Goal: Task Accomplishment & Management: Manage account settings

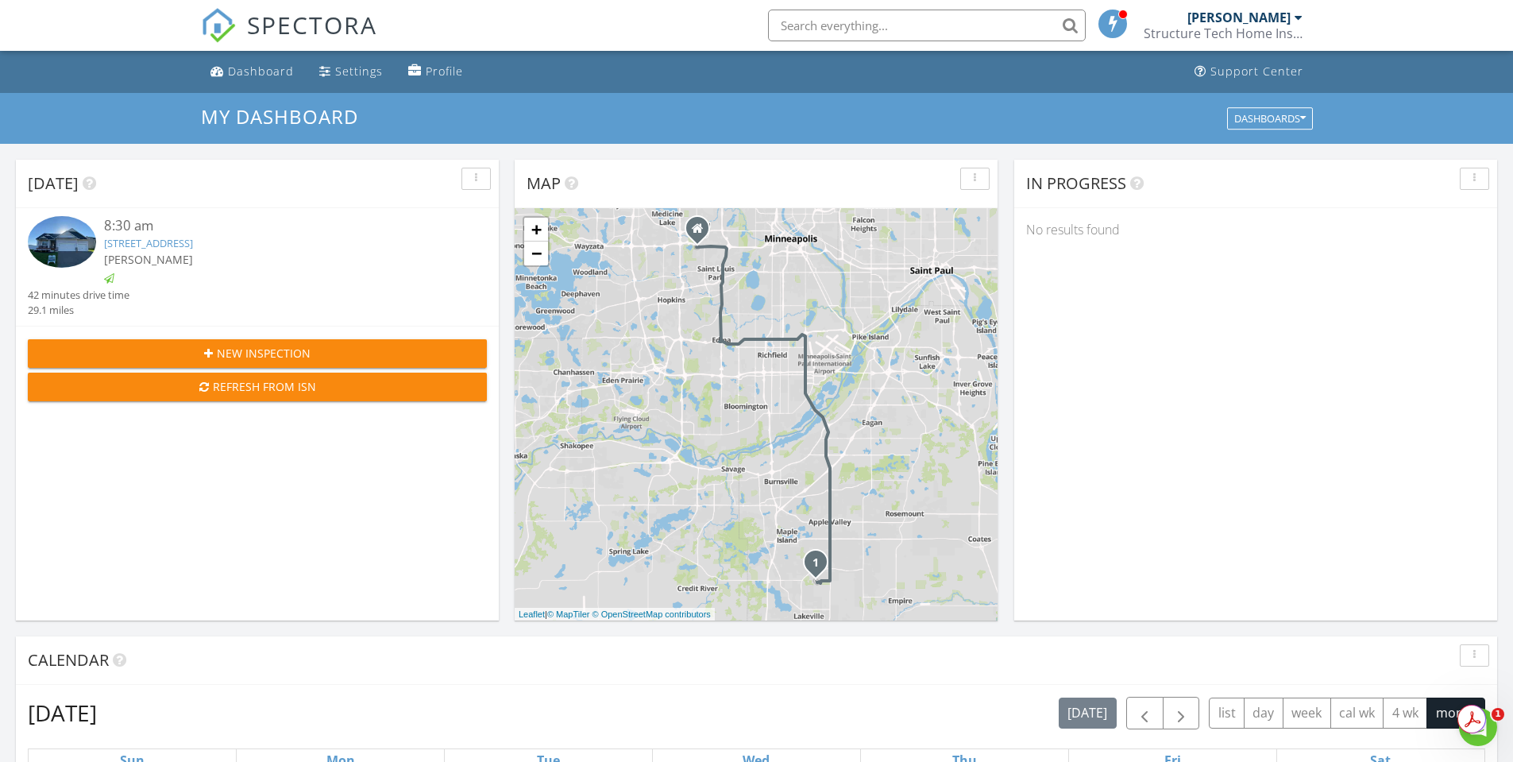
click at [164, 248] on link "18528 Hexham Lane , Lakeville, MN 55044" at bounding box center [148, 243] width 89 height 14
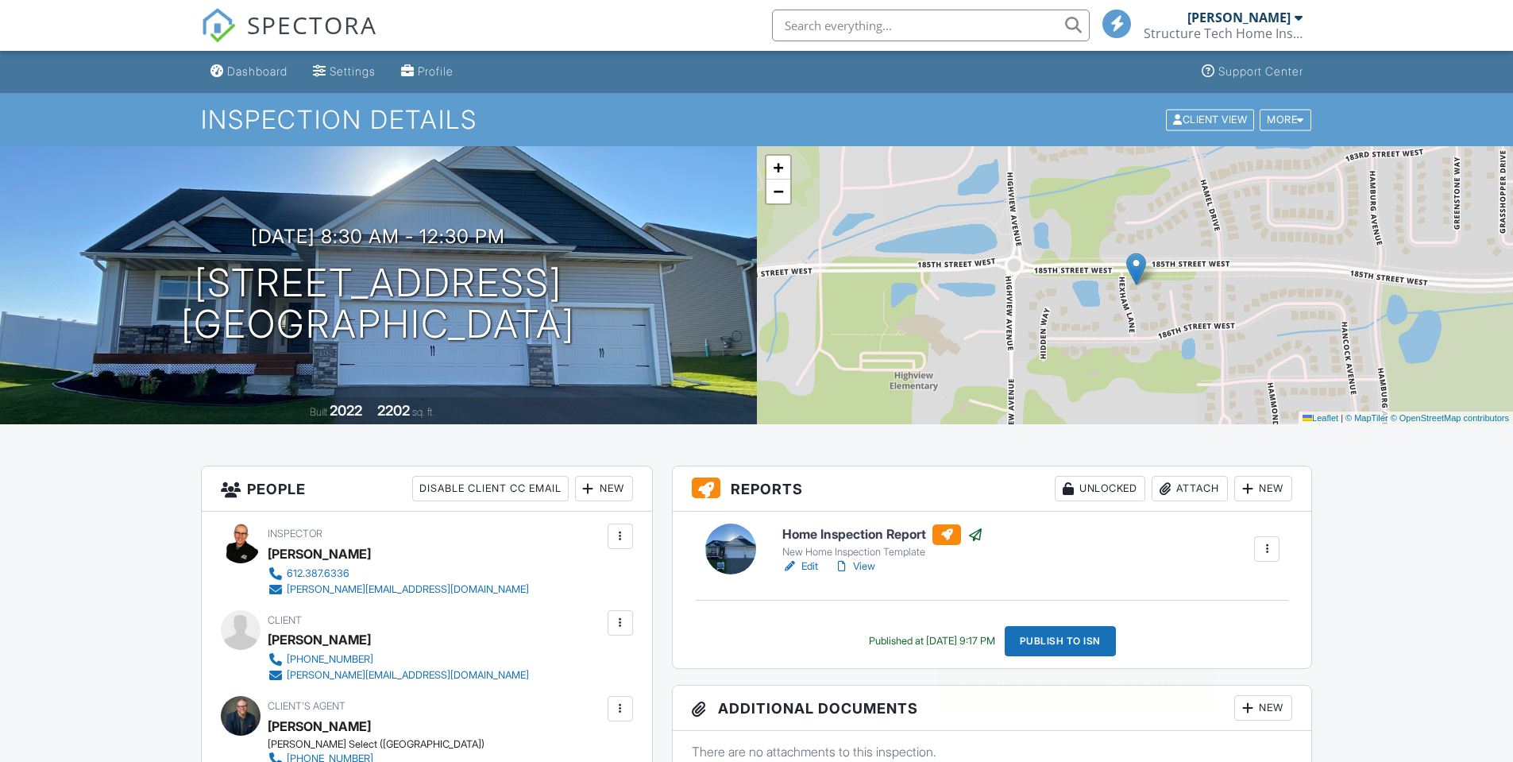
click at [800, 568] on link "Edit" at bounding box center [800, 566] width 36 height 16
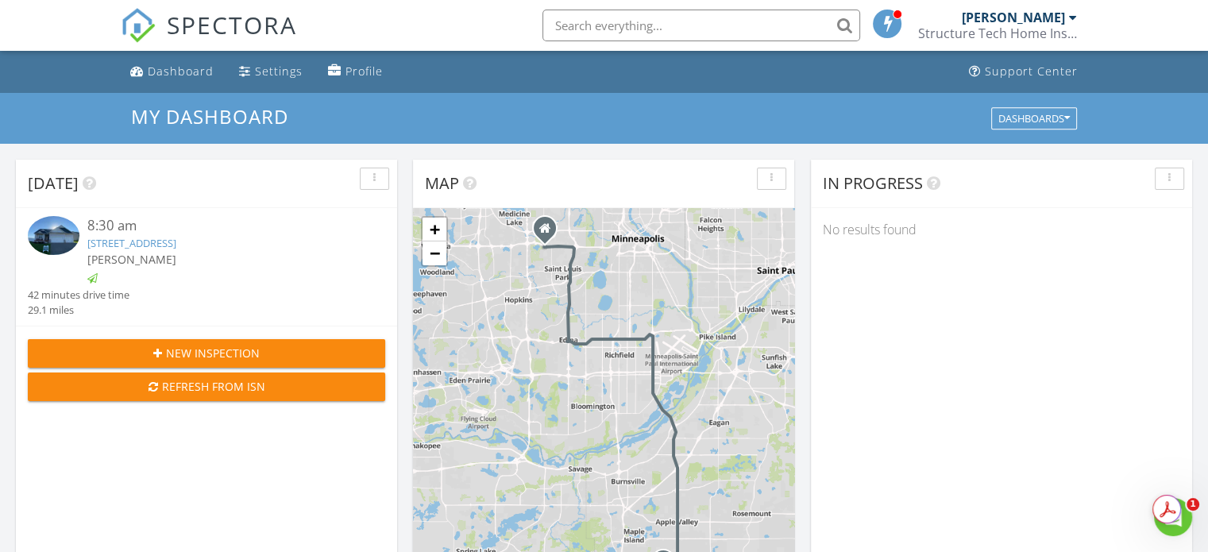
scroll to position [7, 8]
click at [176, 241] on link "18528 Hexham Lane , Lakeville, MN 55044" at bounding box center [131, 243] width 89 height 14
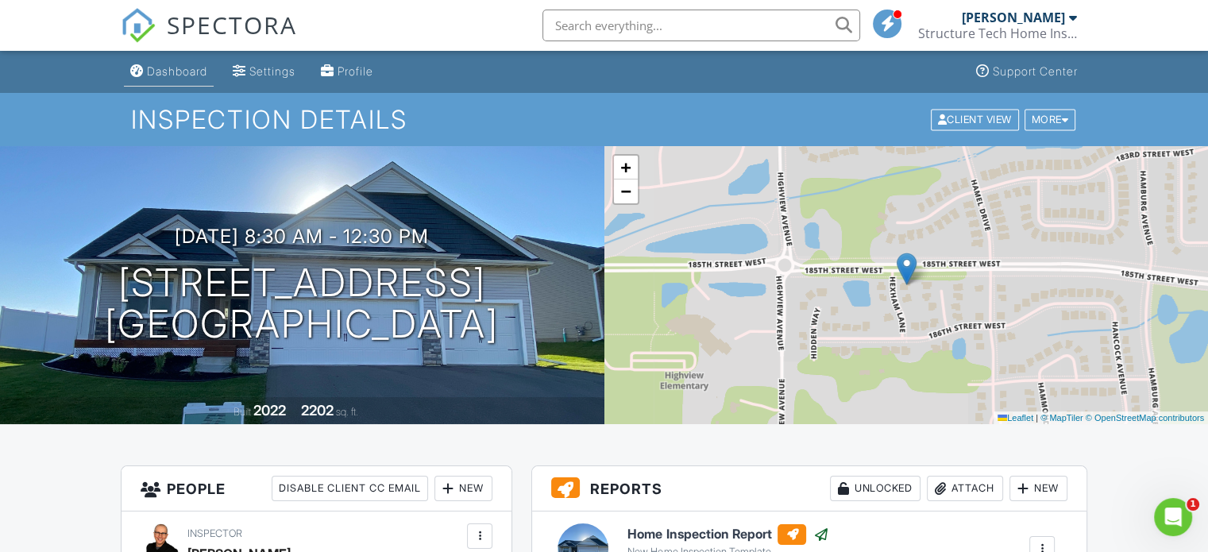
click at [179, 72] on div "Dashboard" at bounding box center [177, 70] width 60 height 13
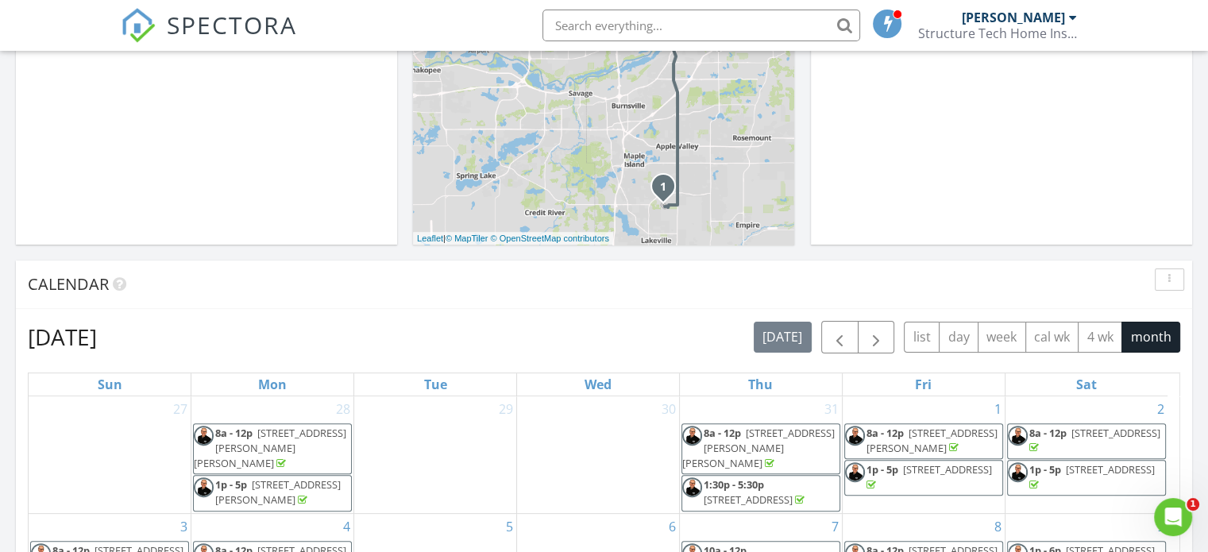
scroll to position [556, 0]
